Goal: Entertainment & Leisure: Consume media (video, audio)

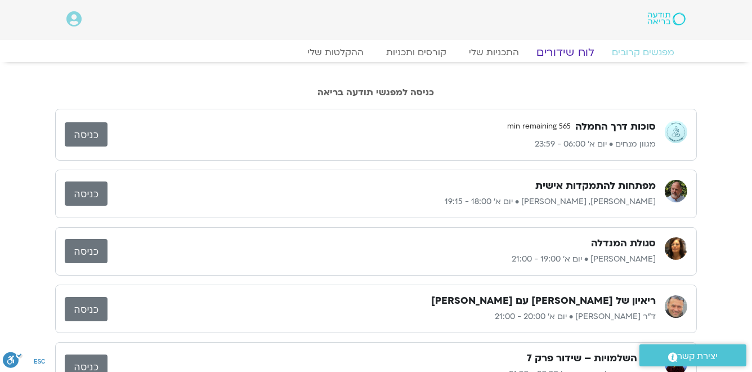
click at [572, 51] on link "לוח שידורים" at bounding box center [566, 53] width 84 height 14
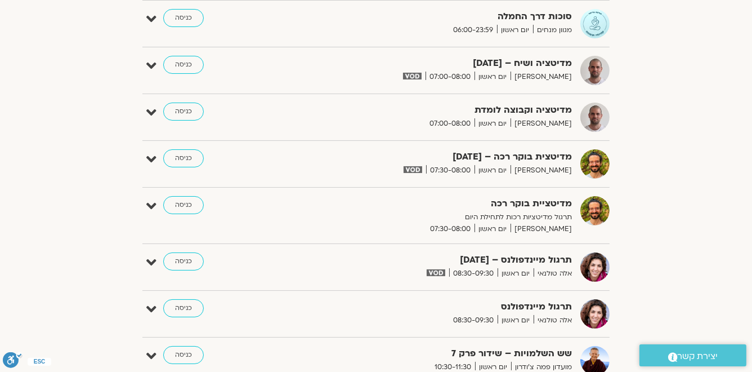
scroll to position [45, 0]
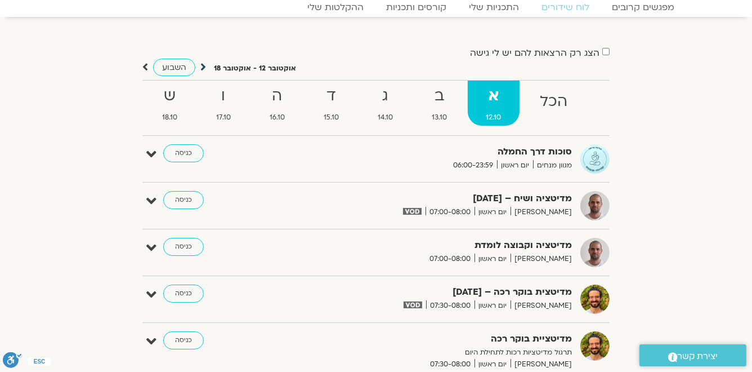
click at [204, 65] on icon at bounding box center [203, 66] width 6 height 11
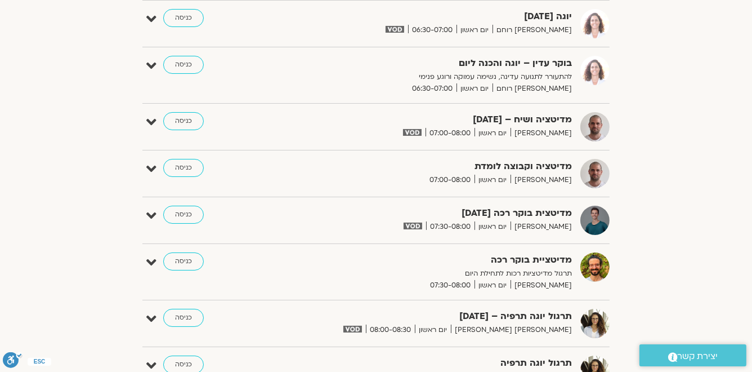
scroll to position [0, 0]
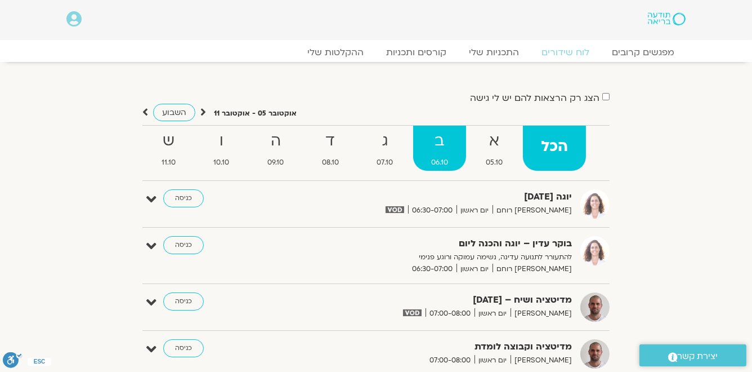
click at [437, 144] on strong "ב" at bounding box center [439, 140] width 53 height 25
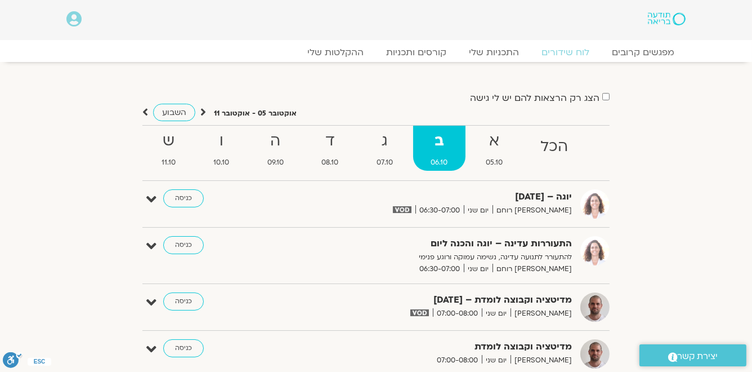
scroll to position [90, 0]
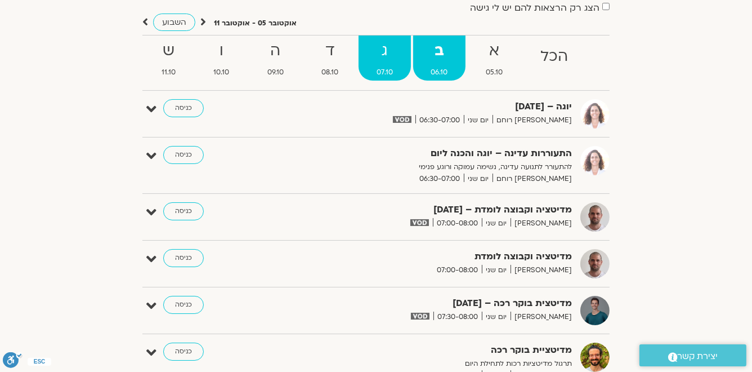
click at [390, 54] on strong "ג" at bounding box center [385, 50] width 52 height 25
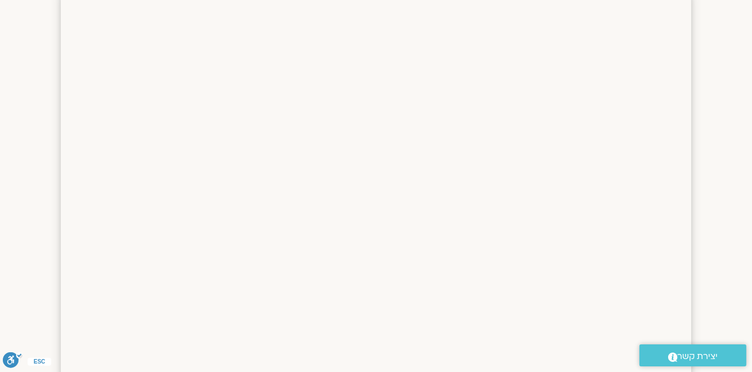
scroll to position [45, 0]
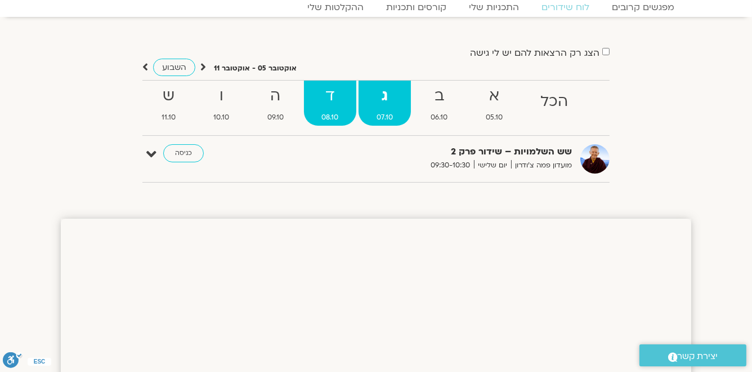
click at [332, 93] on strong "ד" at bounding box center [330, 95] width 53 height 25
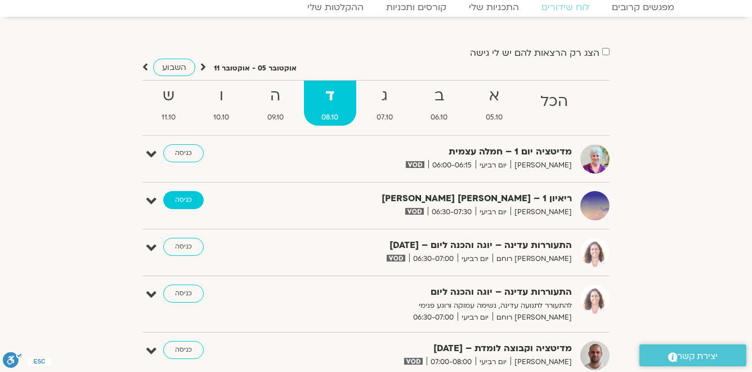
click at [189, 200] on link "כניסה" at bounding box center [183, 200] width 41 height 18
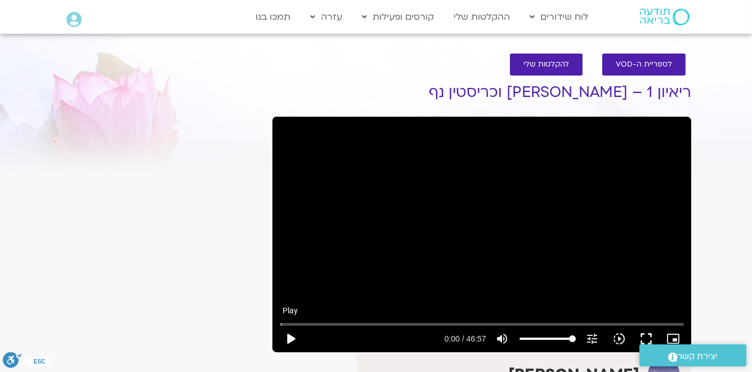
click at [291, 336] on button "play_arrow" at bounding box center [290, 338] width 27 height 27
drag, startPoint x: 646, startPoint y: 336, endPoint x: 646, endPoint y: 390, distance: 53.5
click at [646, 336] on button "fullscreen" at bounding box center [646, 338] width 27 height 27
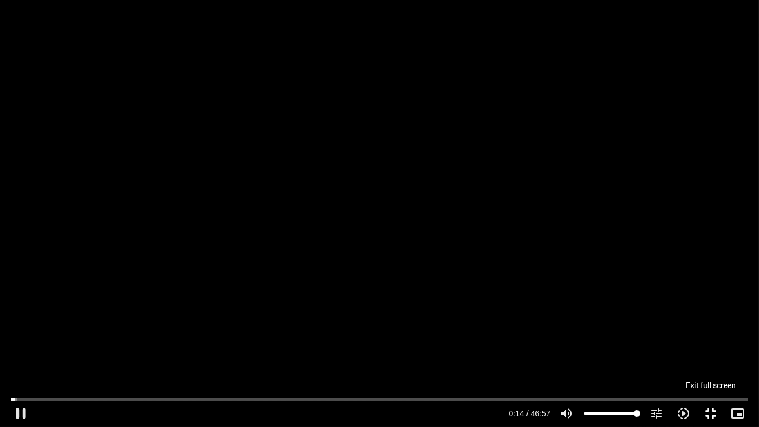
type input "14.172077"
click at [709, 414] on button "fullscreen_exit" at bounding box center [711, 413] width 27 height 27
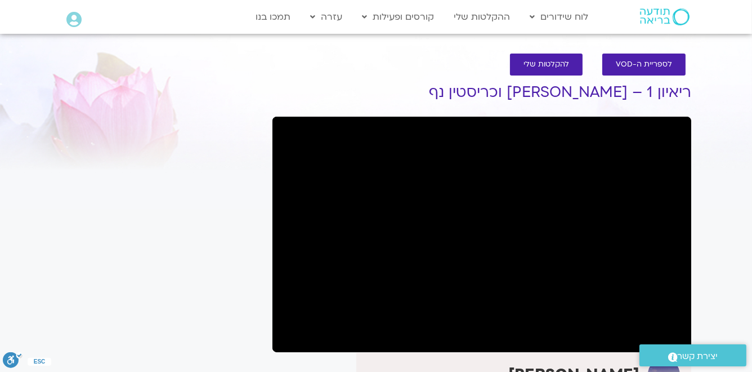
click at [633, 325] on button "fullscreen" at bounding box center [646, 338] width 27 height 27
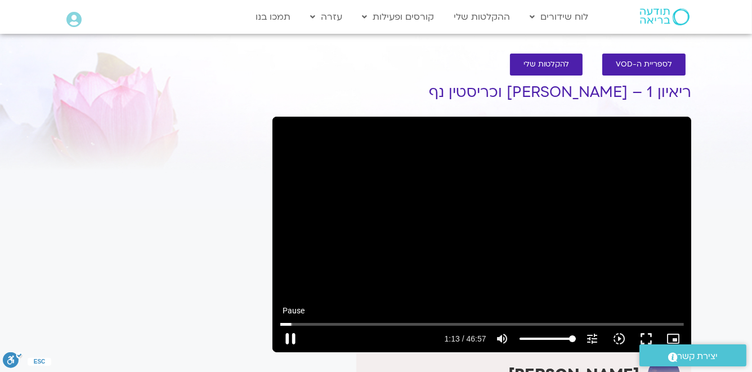
click at [293, 336] on button "pause" at bounding box center [290, 338] width 27 height 27
click at [291, 338] on button "play_arrow" at bounding box center [290, 338] width 27 height 27
click at [287, 336] on button "pause" at bounding box center [290, 338] width 27 height 27
type input "83.004833"
drag, startPoint x: 648, startPoint y: 336, endPoint x: 648, endPoint y: 391, distance: 54.6
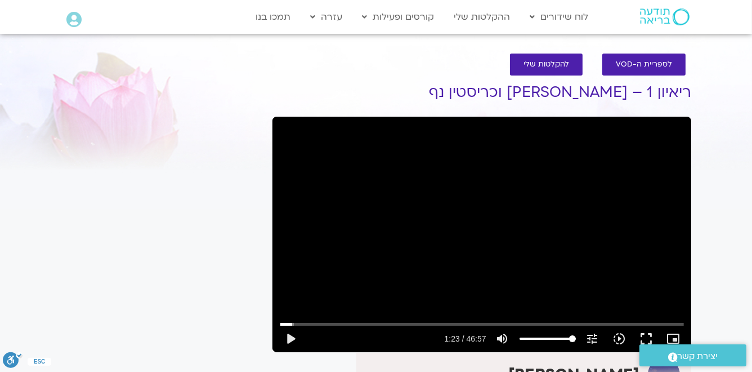
click at [648, 336] on button "fullscreen" at bounding box center [646, 338] width 27 height 27
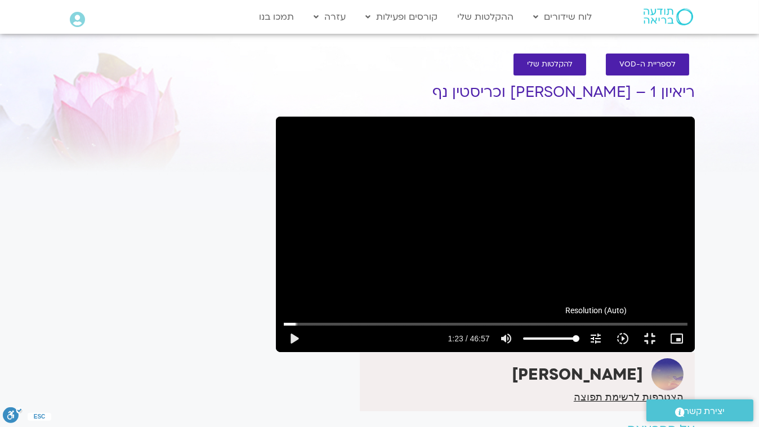
click at [637, 325] on button "fullscreen_exit" at bounding box center [650, 338] width 27 height 27
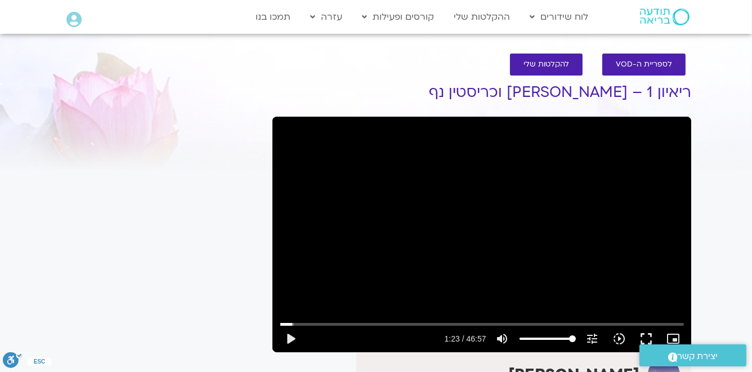
click at [646, 340] on div ".st0{fill:#FFFFFF;} יצירת קשר" at bounding box center [693, 354] width 118 height 33
click at [645, 336] on button "fullscreen" at bounding box center [646, 338] width 27 height 27
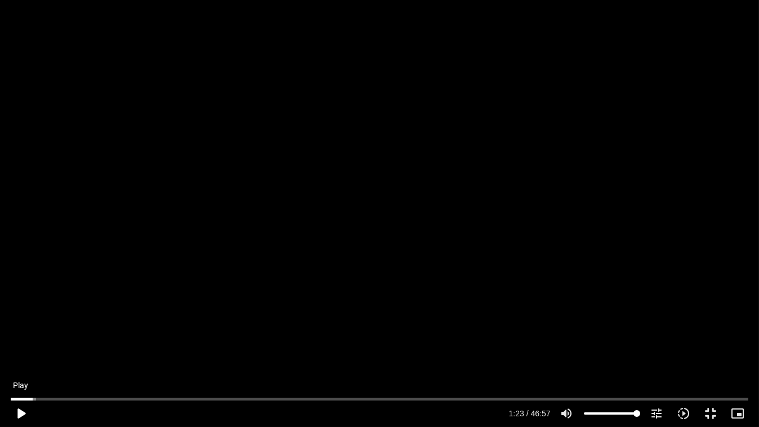
click at [20, 414] on button "play_arrow" at bounding box center [20, 413] width 27 height 27
click at [7, 400] on button "pause" at bounding box center [20, 413] width 27 height 27
click at [34, 399] on input "Seek" at bounding box center [379, 398] width 737 height 7
click at [23, 411] on button "play_arrow" at bounding box center [20, 413] width 27 height 27
click at [23, 411] on button "pause" at bounding box center [20, 413] width 27 height 27
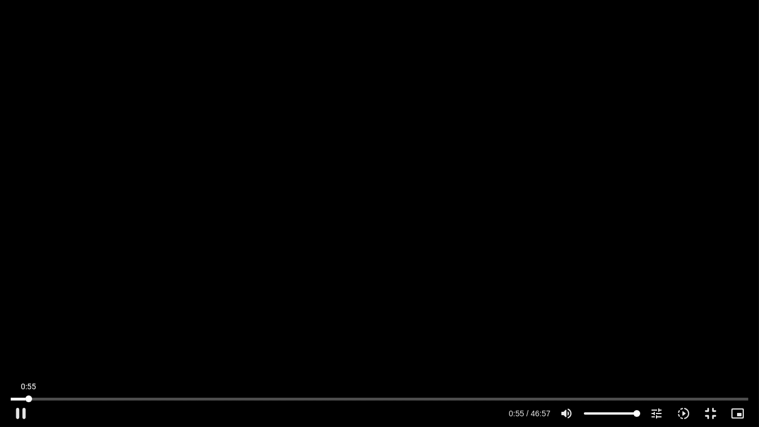
drag, startPoint x: 34, startPoint y: 399, endPoint x: 29, endPoint y: 400, distance: 5.7
click at [29, 400] on input "Seek" at bounding box center [379, 398] width 737 height 7
click at [24, 413] on button "play_arrow" at bounding box center [20, 413] width 27 height 27
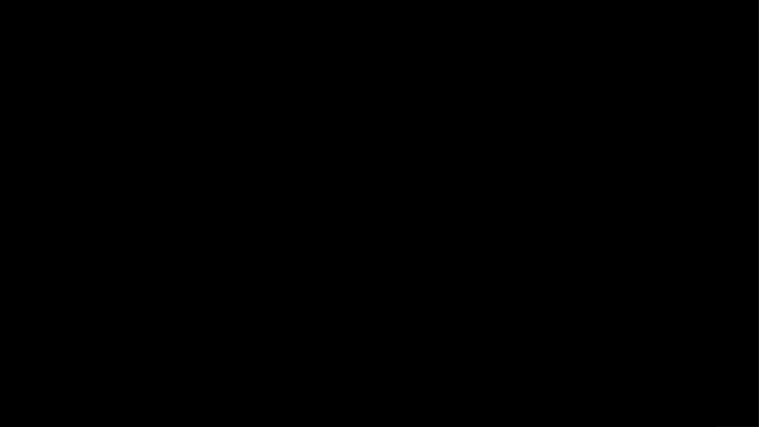
click at [7, 400] on button "pause" at bounding box center [20, 413] width 27 height 27
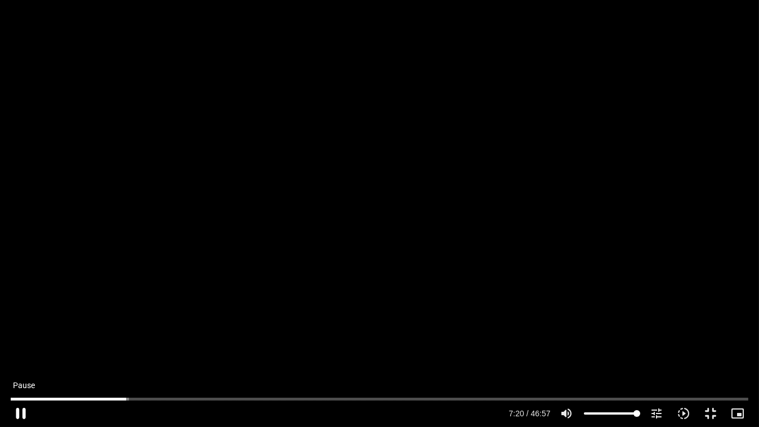
click at [23, 413] on button "pause" at bounding box center [20, 413] width 27 height 27
click at [125, 399] on input "Seek" at bounding box center [379, 398] width 737 height 7
click at [18, 413] on button "play_arrow" at bounding box center [20, 413] width 27 height 27
click at [20, 414] on button "pause" at bounding box center [20, 413] width 27 height 27
click at [21, 413] on button "play_arrow" at bounding box center [20, 413] width 27 height 27
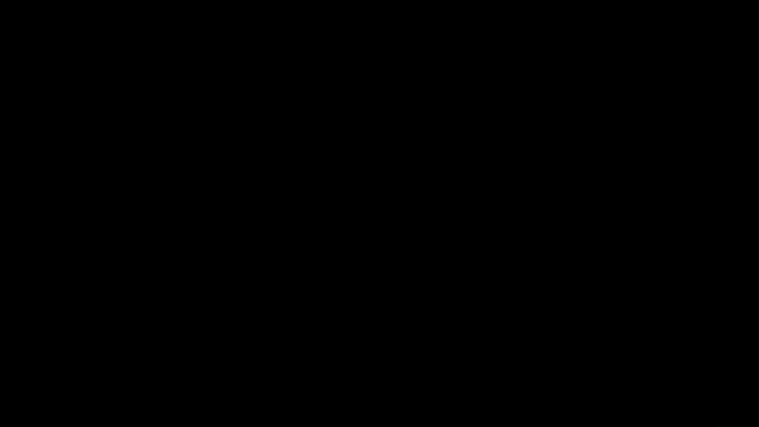
click at [7, 400] on button "pause" at bounding box center [20, 413] width 27 height 27
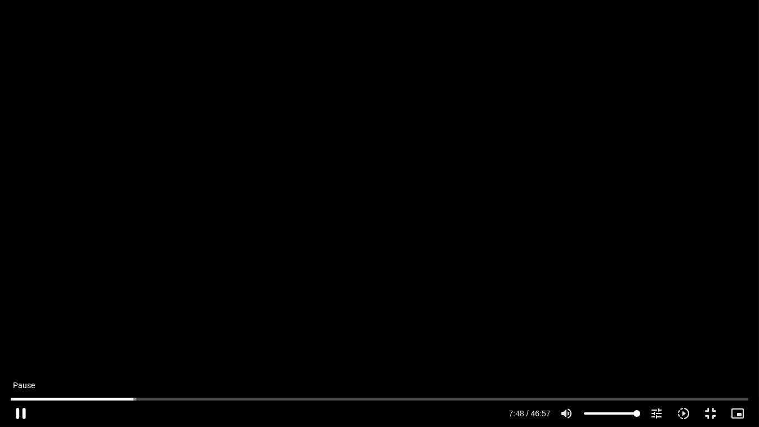
click at [23, 416] on button "pause" at bounding box center [20, 413] width 27 height 27
click at [24, 413] on button "play_arrow" at bounding box center [20, 413] width 27 height 27
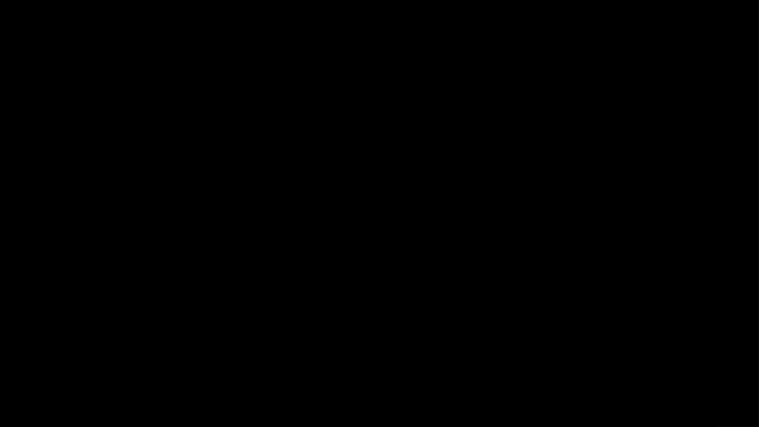
click at [20, 412] on button "pause" at bounding box center [20, 413] width 27 height 27
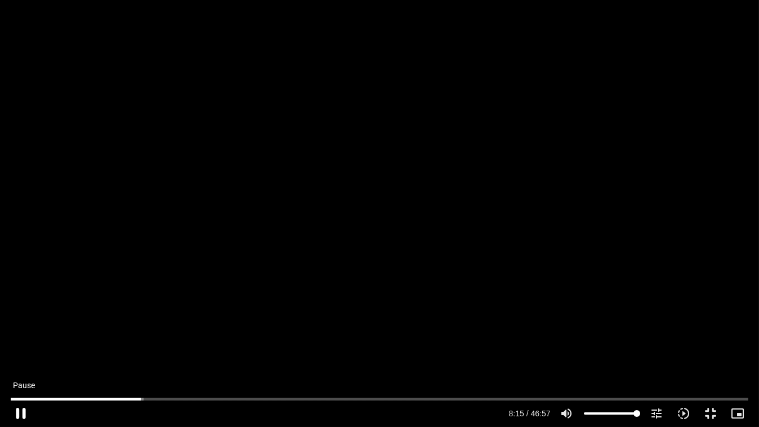
click at [22, 413] on button "pause" at bounding box center [20, 413] width 27 height 27
click at [22, 413] on button "play_arrow" at bounding box center [20, 413] width 27 height 27
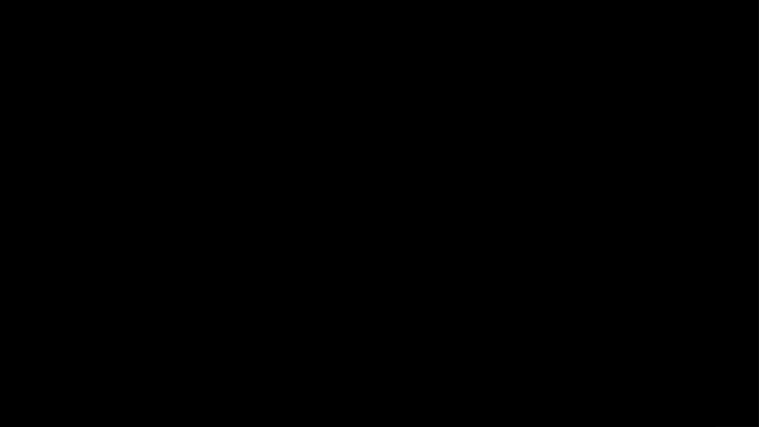
click at [22, 413] on button "pause" at bounding box center [20, 413] width 27 height 27
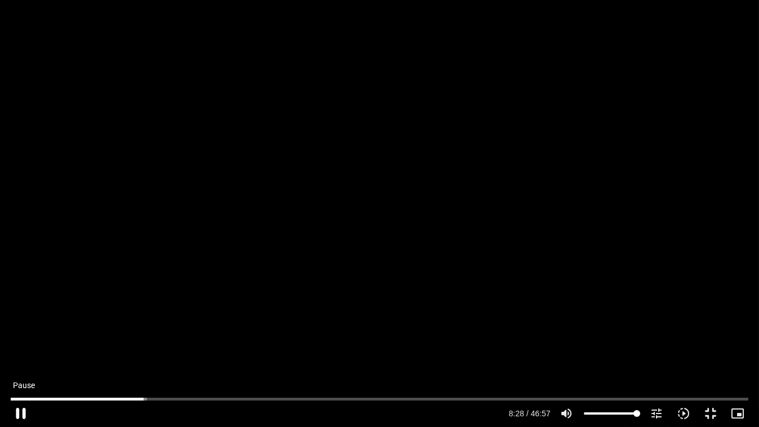
click at [26, 412] on button "pause" at bounding box center [20, 413] width 27 height 27
click at [25, 416] on button "play_arrow" at bounding box center [20, 413] width 27 height 27
click at [21, 412] on button "pause" at bounding box center [20, 413] width 27 height 27
click at [145, 400] on input "Seek" at bounding box center [379, 398] width 737 height 7
click at [22, 410] on button "play_arrow" at bounding box center [20, 413] width 27 height 27
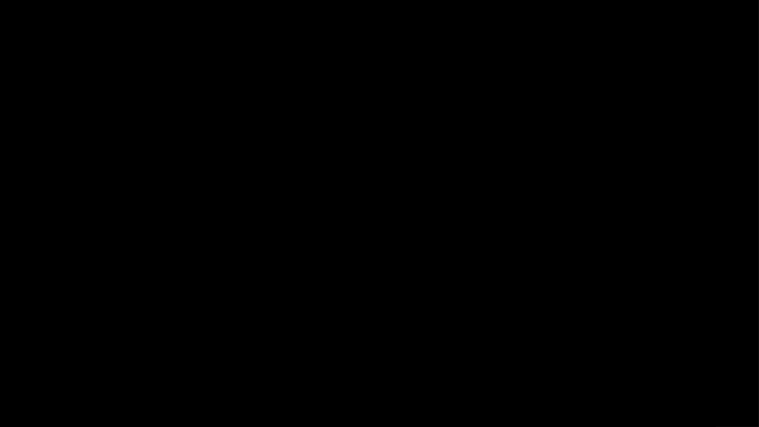
click at [23, 409] on button "pause" at bounding box center [20, 413] width 27 height 27
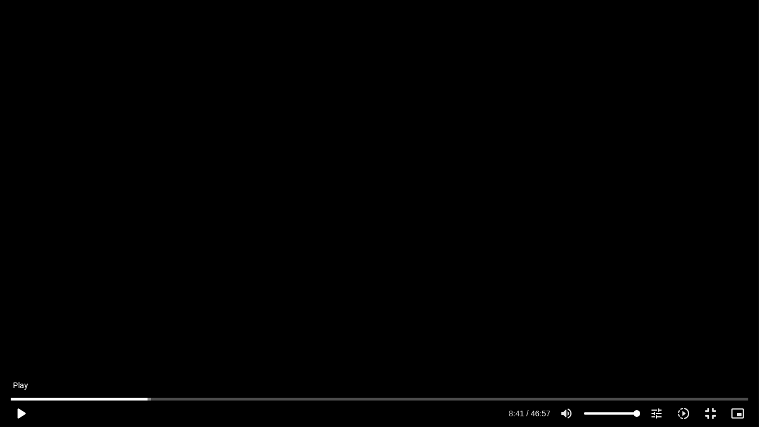
click at [7, 400] on button "play_arrow" at bounding box center [20, 413] width 27 height 27
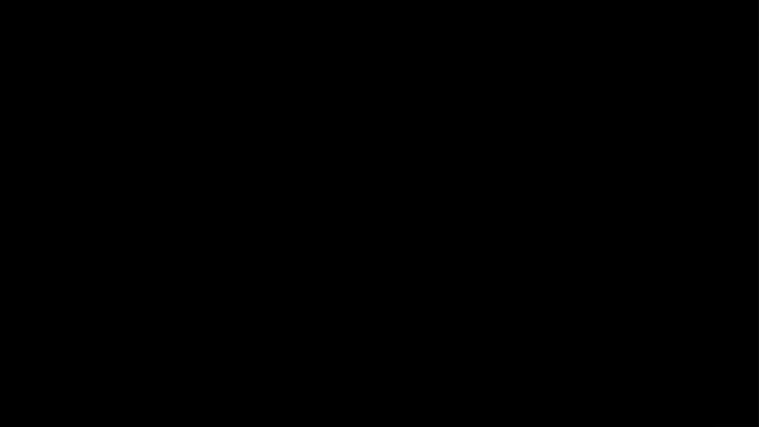
click at [7, 400] on button "pause" at bounding box center [20, 413] width 27 height 27
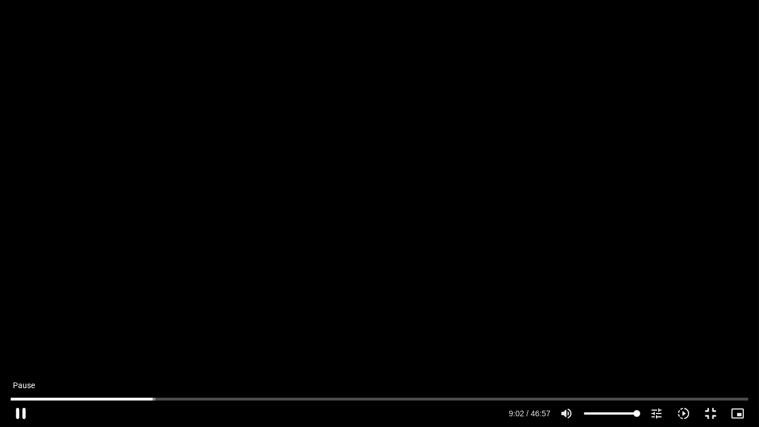
click at [22, 417] on button "pause" at bounding box center [20, 413] width 27 height 27
click at [24, 411] on button "play_arrow" at bounding box center [20, 413] width 27 height 27
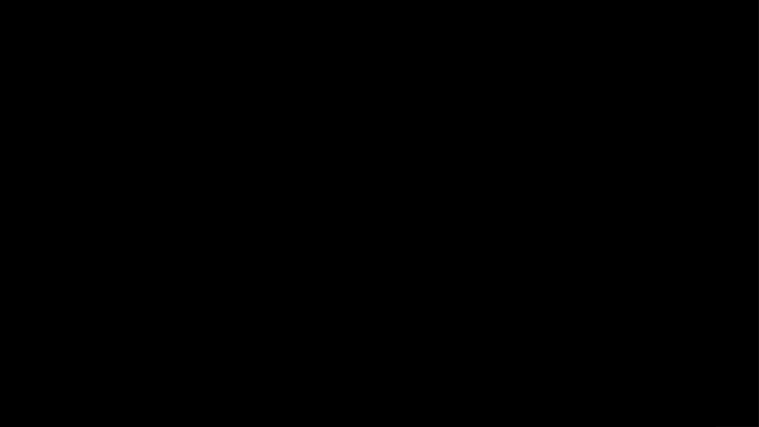
click at [7, 400] on button "pause" at bounding box center [20, 413] width 27 height 27
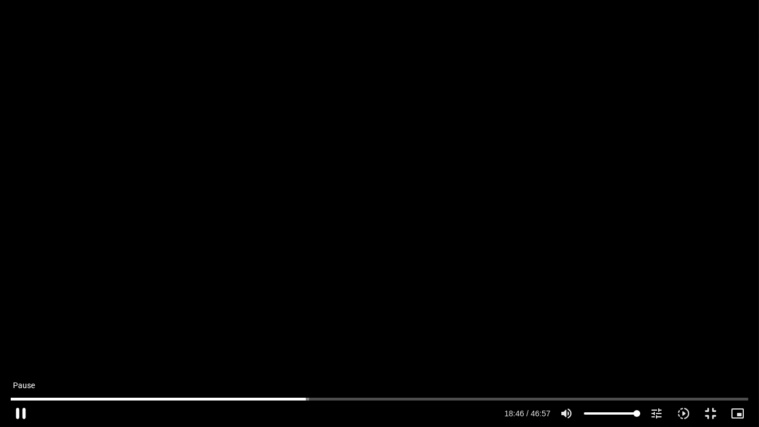
click at [18, 417] on button "pause" at bounding box center [20, 413] width 27 height 27
click at [19, 413] on button "play_arrow" at bounding box center [20, 413] width 27 height 27
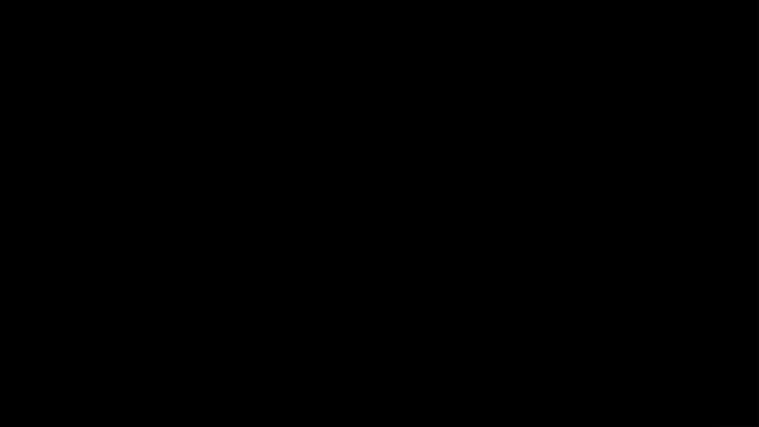
click at [7, 400] on button "pause" at bounding box center [20, 413] width 27 height 27
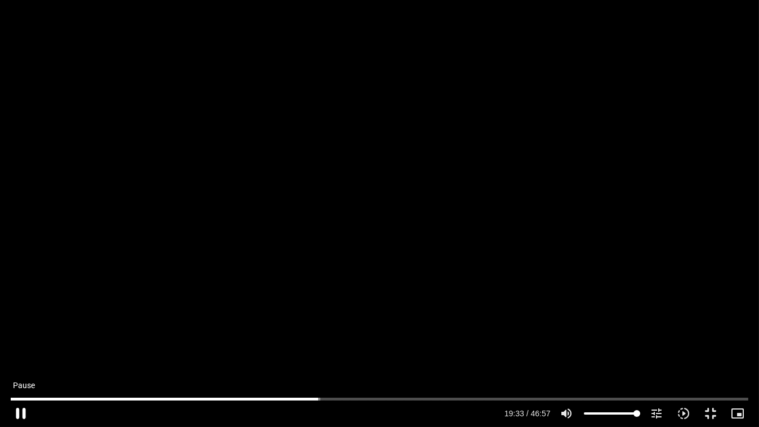
click at [21, 412] on button "pause" at bounding box center [20, 413] width 27 height 27
click at [315, 400] on input "Seek" at bounding box center [379, 398] width 737 height 7
click at [17, 413] on button "play_arrow" at bounding box center [20, 413] width 27 height 27
click at [17, 408] on button "pause" at bounding box center [20, 413] width 27 height 27
click at [20, 414] on button "play_arrow" at bounding box center [20, 413] width 27 height 27
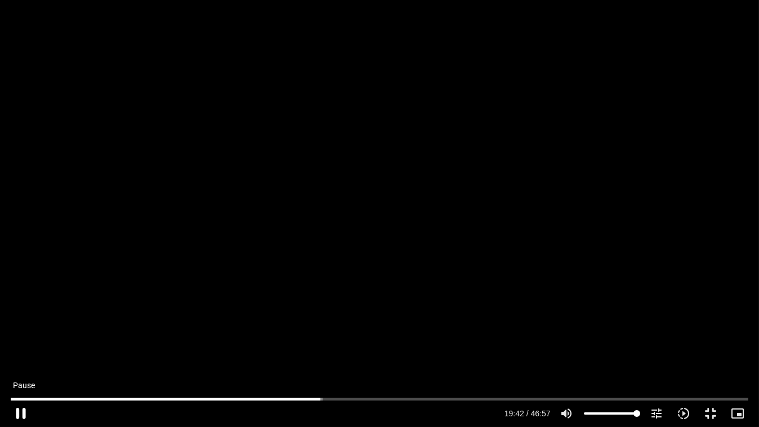
click at [20, 414] on button "pause" at bounding box center [20, 413] width 27 height 27
click at [318, 401] on input "Seek" at bounding box center [379, 398] width 737 height 7
click at [20, 417] on button "play_arrow" at bounding box center [20, 413] width 27 height 27
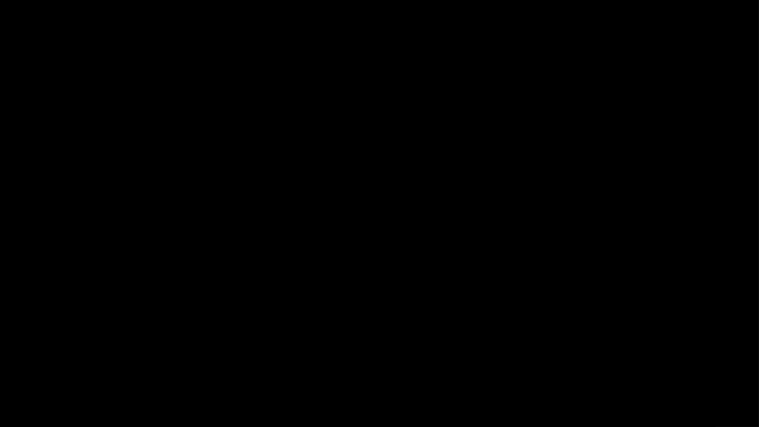
click at [20, 417] on button "pause" at bounding box center [20, 413] width 27 height 27
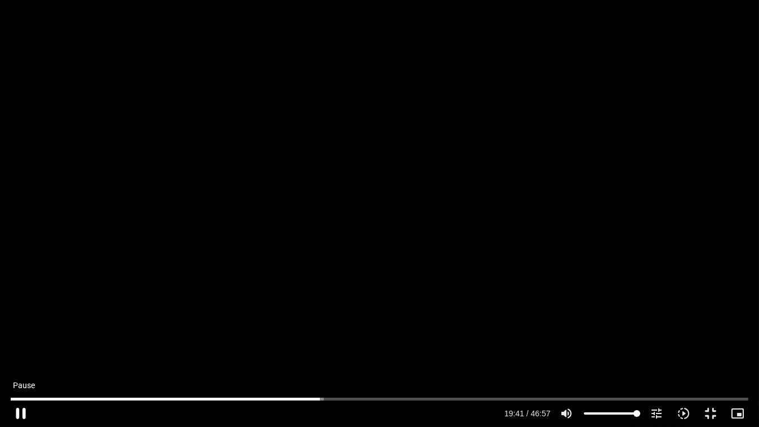
click at [23, 410] on button "pause" at bounding box center [20, 413] width 27 height 27
click at [23, 409] on button "play_arrow" at bounding box center [20, 413] width 27 height 27
click at [18, 414] on button "pause" at bounding box center [20, 413] width 27 height 27
click at [18, 414] on button "play_arrow" at bounding box center [20, 413] width 27 height 27
click at [20, 417] on button "pause" at bounding box center [20, 413] width 27 height 27
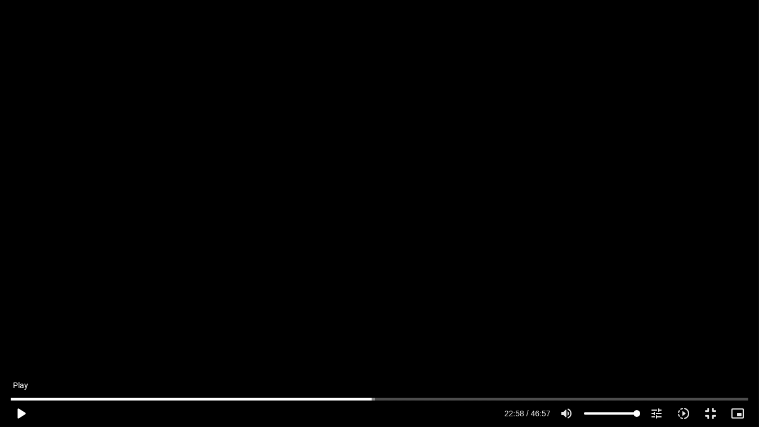
click at [20, 413] on button "play_arrow" at bounding box center [20, 413] width 27 height 27
click at [20, 415] on button "pause" at bounding box center [20, 413] width 27 height 27
type input "1385.751456"
